Goal: Transaction & Acquisition: Download file/media

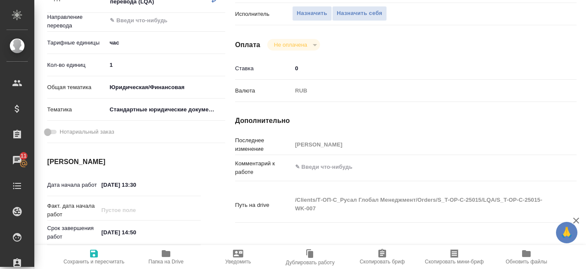
scroll to position [42, 0]
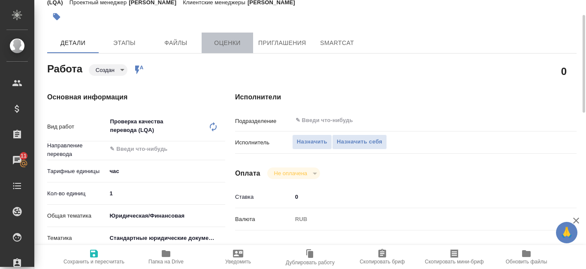
click at [201, 41] on button "Оценки" at bounding box center [226, 43] width 51 height 21
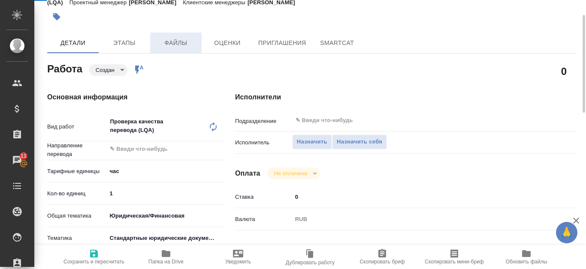
click at [182, 43] on span "Файлы" at bounding box center [175, 43] width 41 height 11
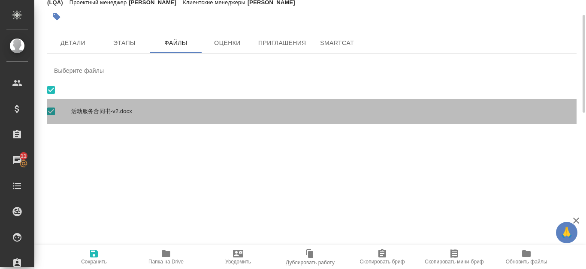
click at [399, 114] on span "活动服务合同书-v2.docx" at bounding box center [320, 111] width 498 height 9
checkbox input "false"
click at [115, 110] on span "活动服务合同书-v2.docx" at bounding box center [320, 111] width 498 height 9
checkbox input "true"
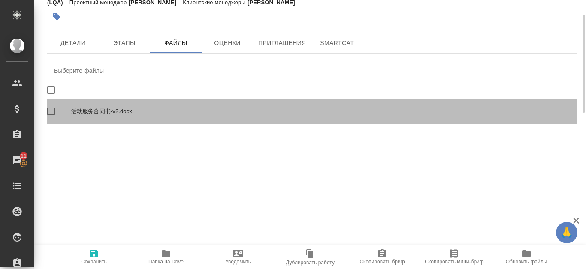
checkbox input "true"
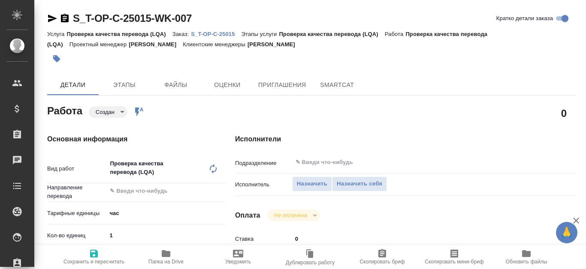
type textarea "x"
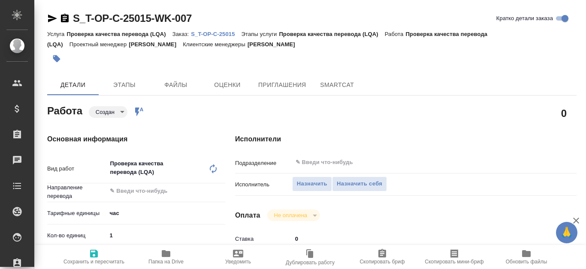
type textarea "x"
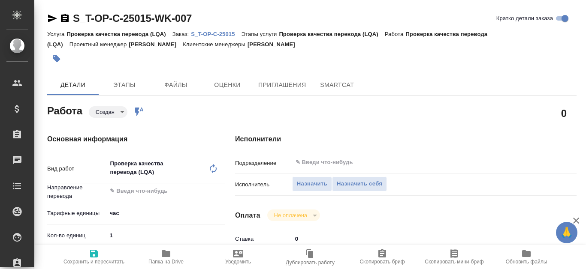
type textarea "x"
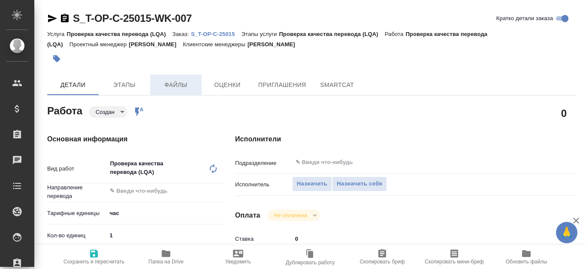
click at [162, 81] on span "Файлы" at bounding box center [175, 85] width 41 height 11
type textarea "x"
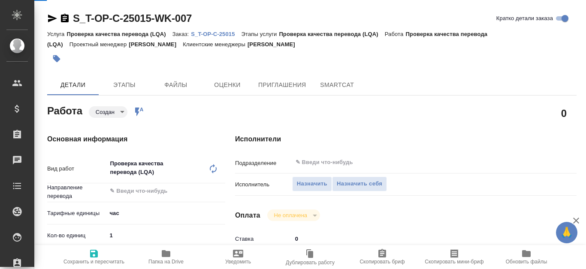
type textarea "x"
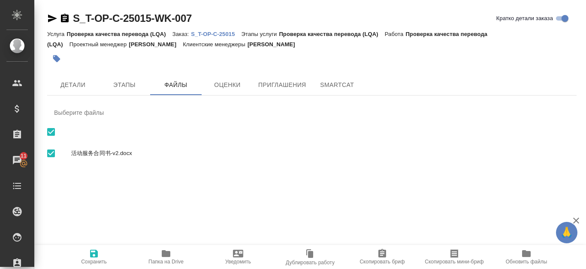
click at [120, 150] on span "活动服务合同书-v2.docx" at bounding box center [320, 153] width 498 height 9
checkbox input "false"
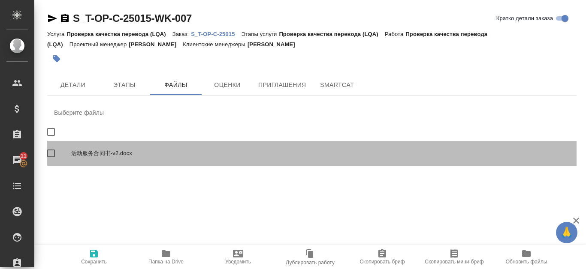
click at [126, 156] on span "活动服务合同书-v2.docx" at bounding box center [320, 153] width 498 height 9
checkbox input "true"
click at [96, 148] on div "活动服务合同书-v2.docx" at bounding box center [311, 153] width 529 height 25
checkbox input "false"
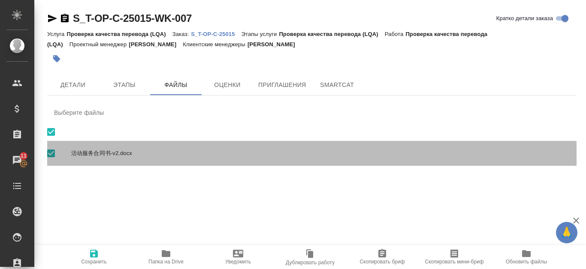
checkbox input "false"
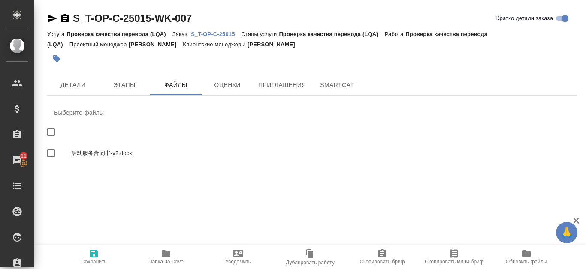
click at [97, 150] on span "活动服务合同书-v2.docx" at bounding box center [320, 153] width 498 height 9
checkbox input "true"
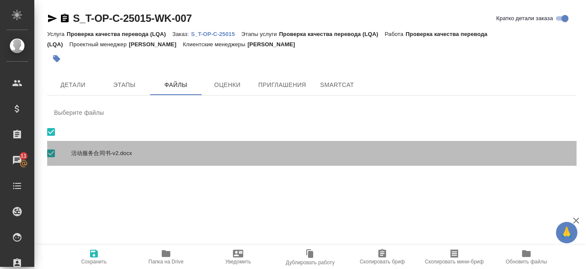
click at [97, 150] on span "活动服务合同书-v2.docx" at bounding box center [320, 153] width 498 height 9
checkbox input "false"
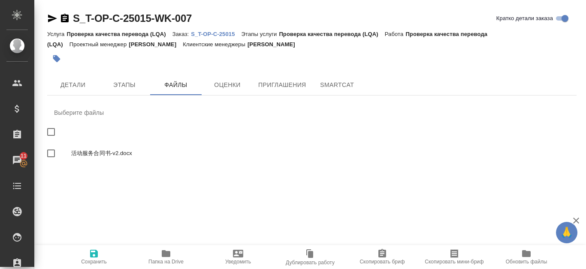
click at [224, 34] on p "S_T-OP-C-25015" at bounding box center [216, 34] width 50 height 6
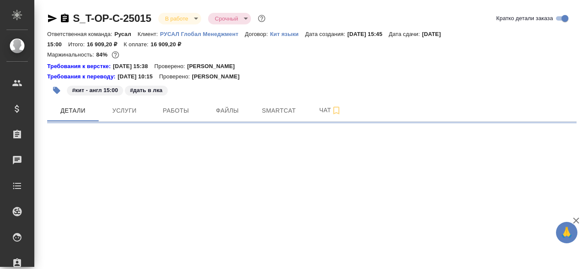
select select "RU"
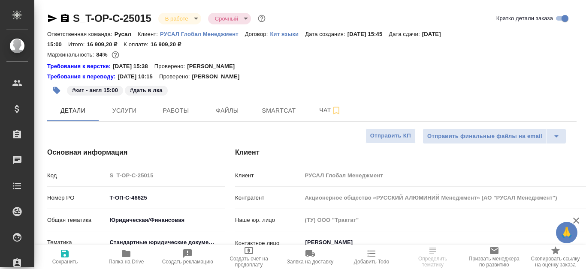
type textarea "x"
type input "[PERSON_NAME]"
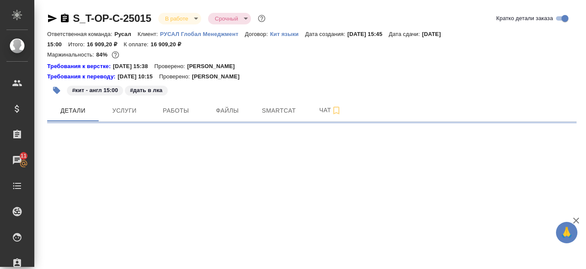
select select "RU"
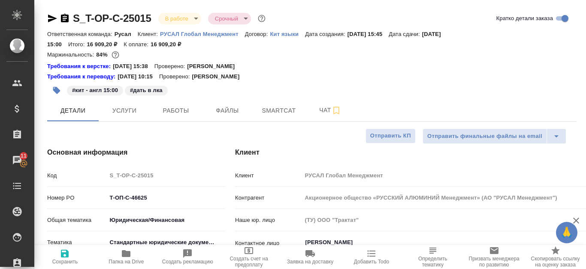
type textarea "x"
click at [234, 120] on button "Файлы" at bounding box center [226, 110] width 51 height 21
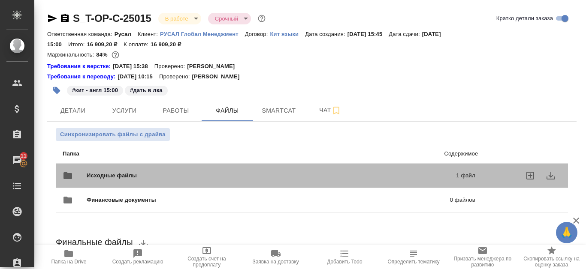
click at [246, 175] on span "Исходные файлы" at bounding box center [192, 175] width 210 height 9
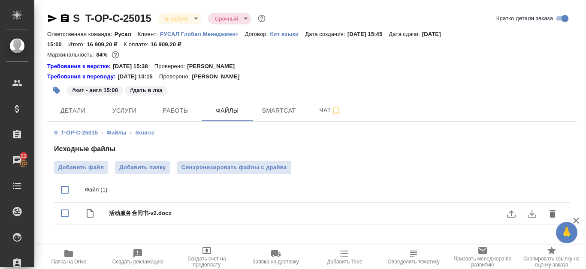
click at [530, 216] on icon "download" at bounding box center [531, 214] width 10 height 10
